Goal: Find specific page/section: Locate a particular part of the current website

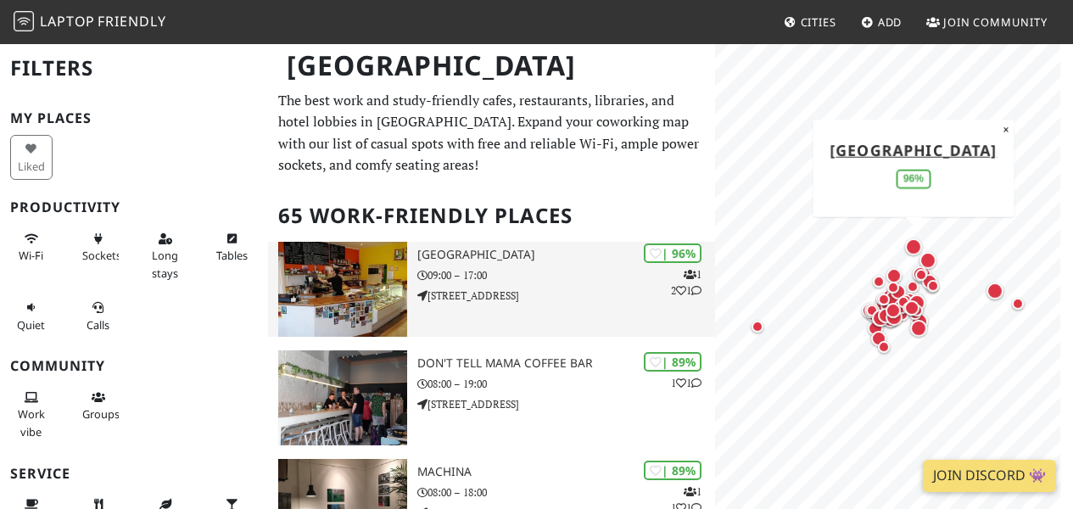
click at [509, 253] on h3 "[GEOGRAPHIC_DATA]" at bounding box center [566, 255] width 298 height 14
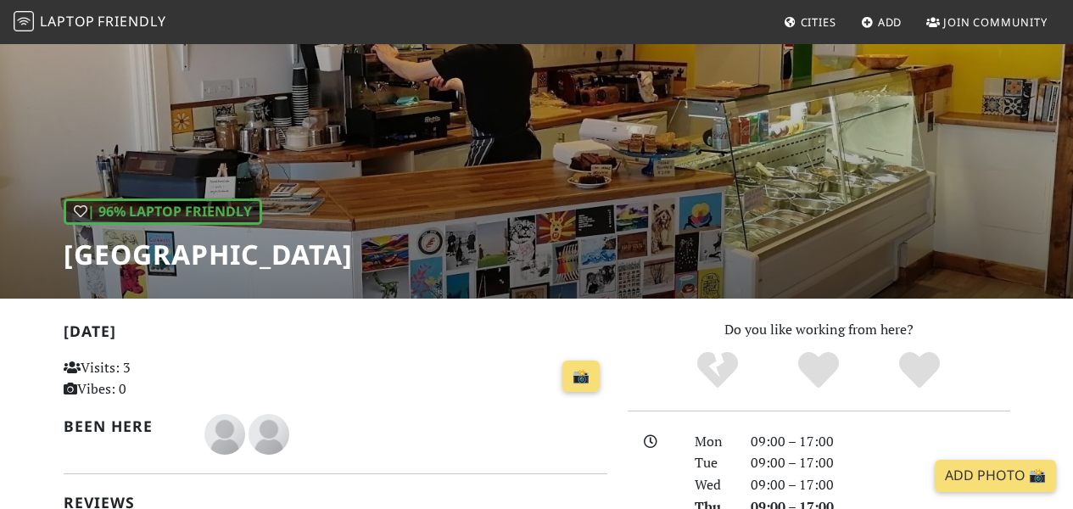
scroll to position [358, 0]
